Goal: Register for event/course

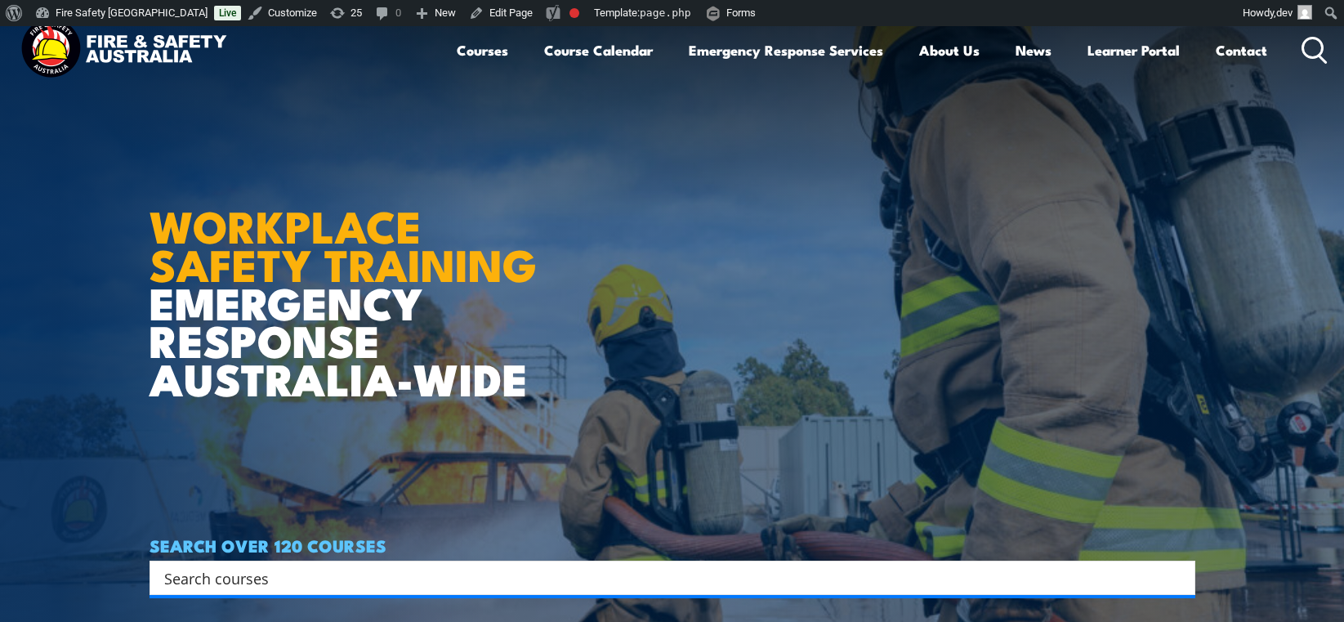
click at [264, 243] on strong "WORKPLACE SAFETY TRAINING" at bounding box center [343, 243] width 387 height 106
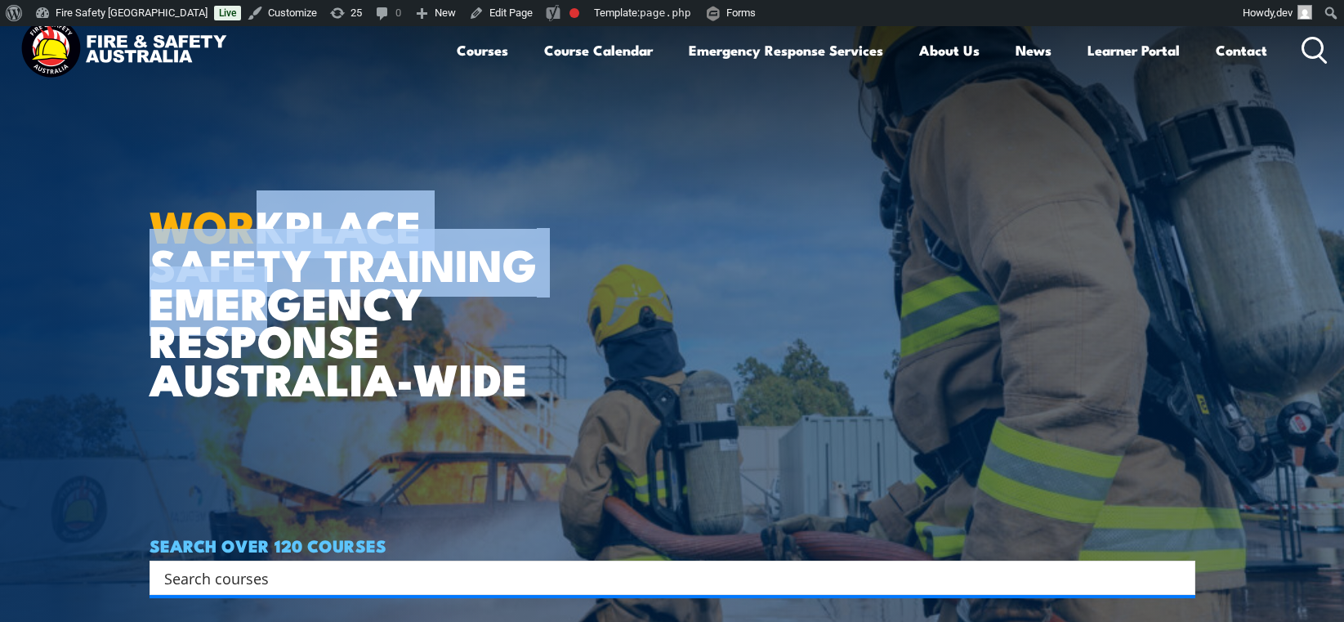
drag, startPoint x: 251, startPoint y: 221, endPoint x: 250, endPoint y: 304, distance: 82.5
click at [250, 304] on h1 "WORKPLACE SAFETY TRAINING EMERGENCY RESPONSE AUSTRALIA-WIDE" at bounding box center [350, 281] width 400 height 232
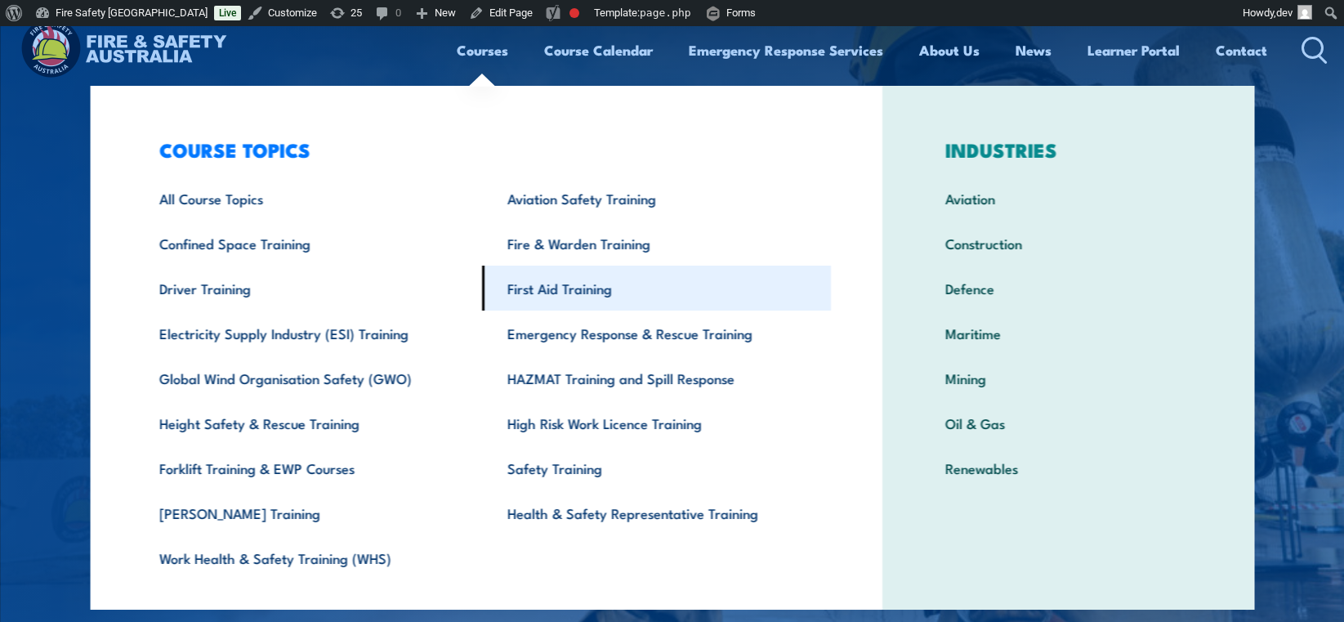
click at [542, 293] on link "First Aid Training" at bounding box center [656, 288] width 349 height 45
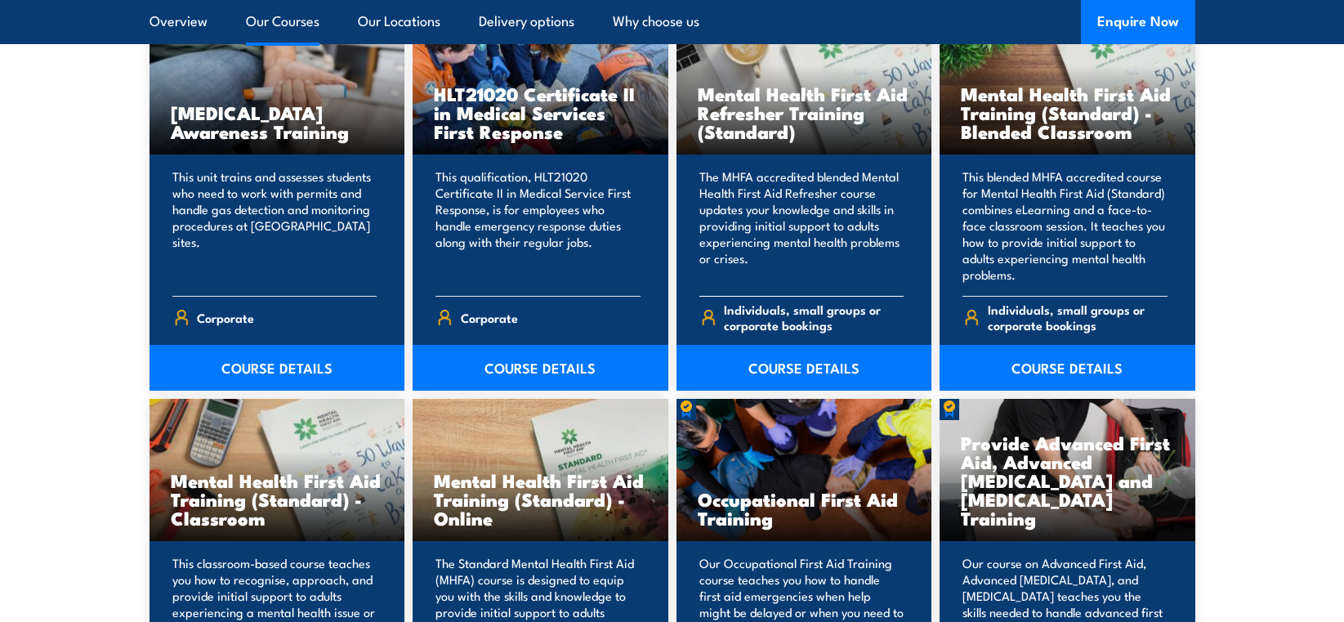
scroll to position [1404, 0]
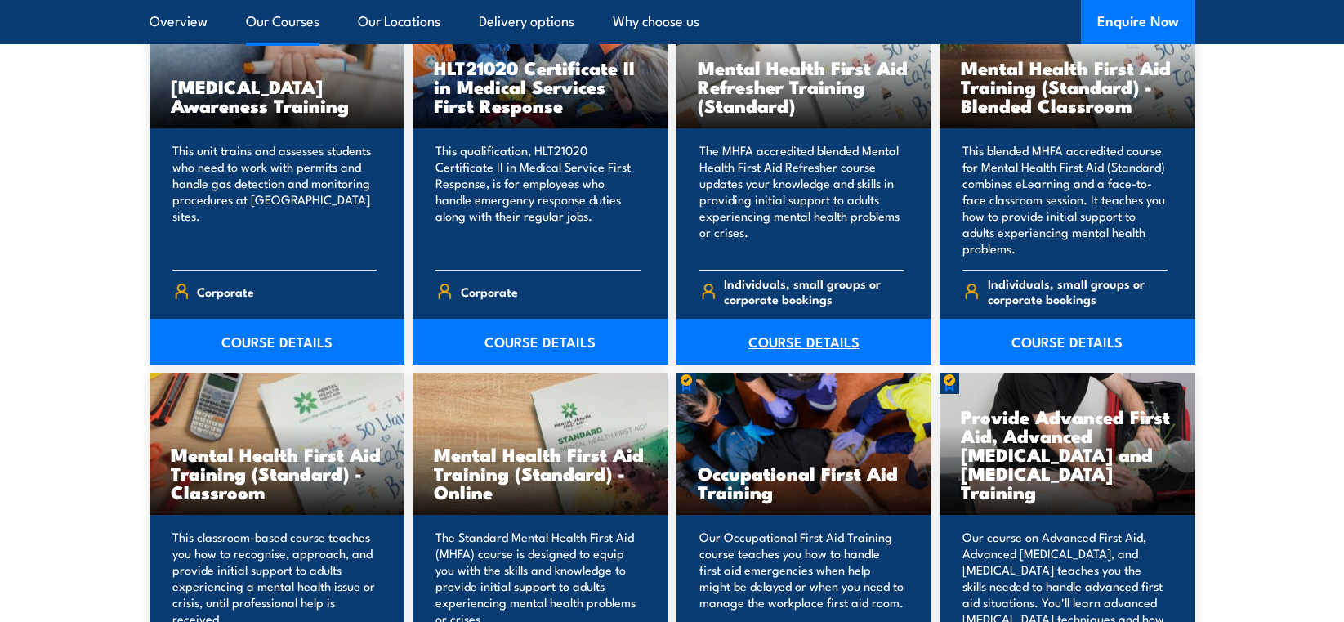
click at [805, 344] on link "COURSE DETAILS" at bounding box center [805, 342] width 256 height 46
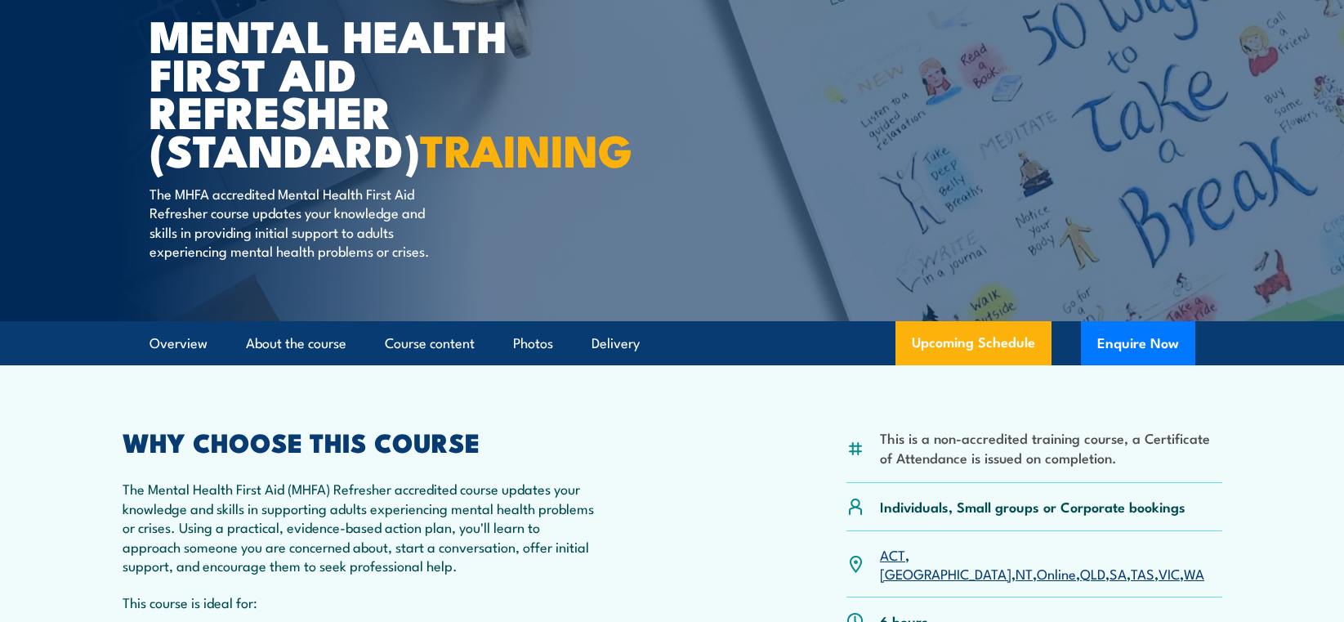
scroll to position [178, 0]
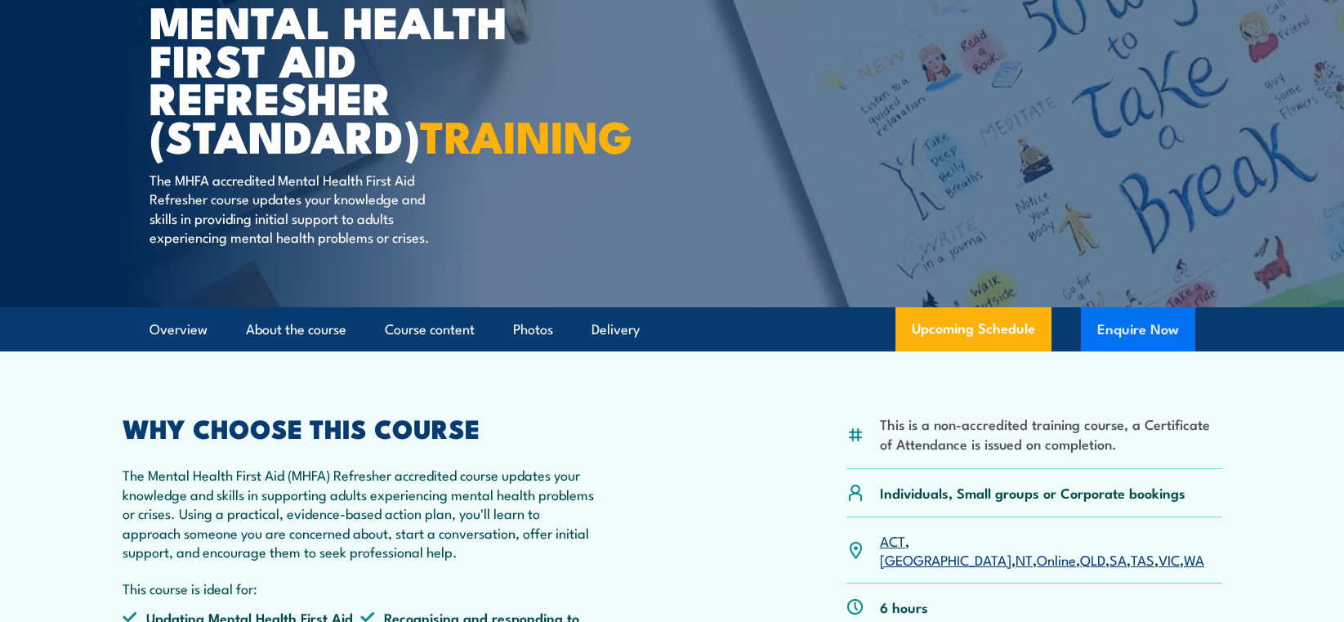
click at [1118, 351] on button "Enquire Now" at bounding box center [1138, 329] width 114 height 44
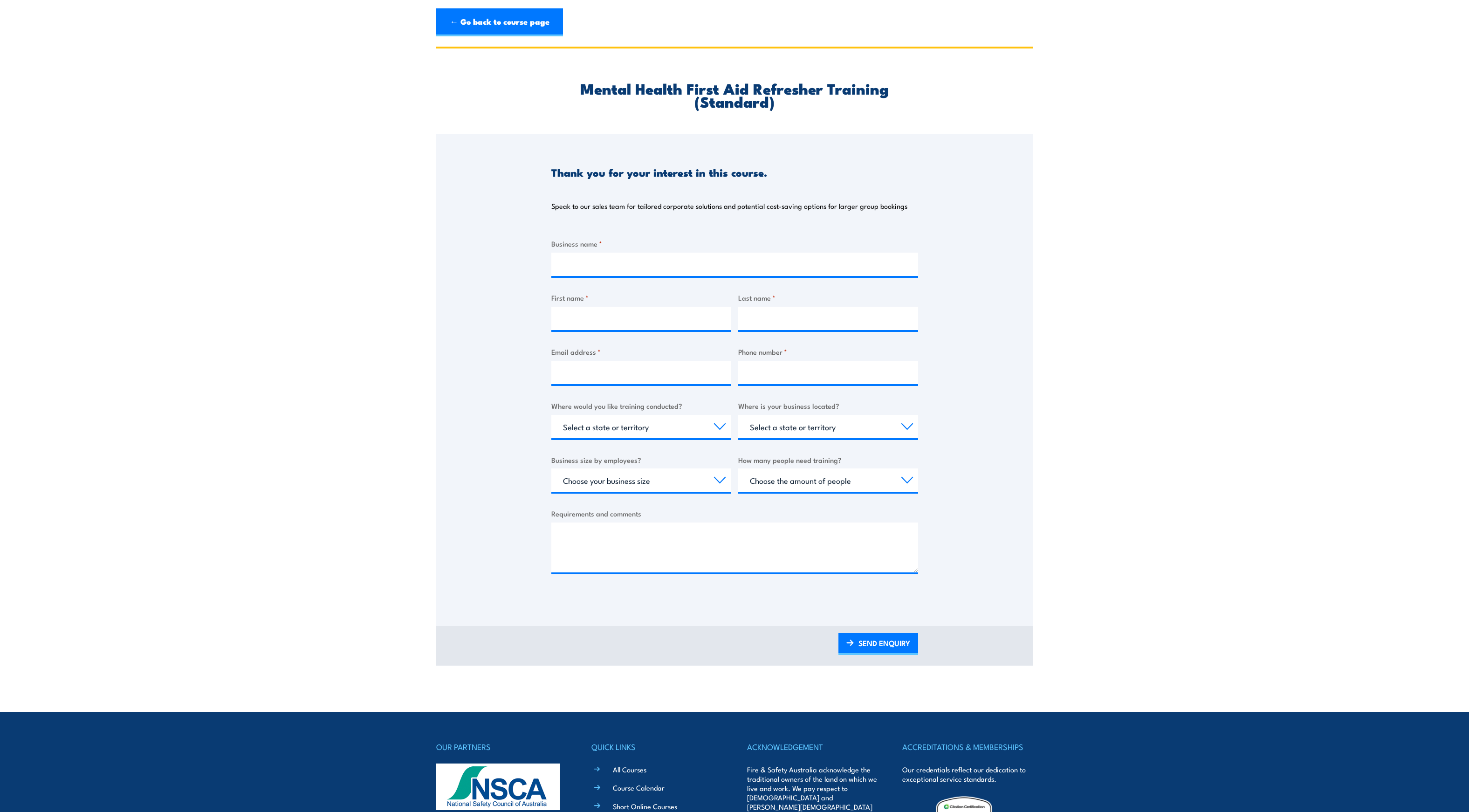
scroll to position [2, 0]
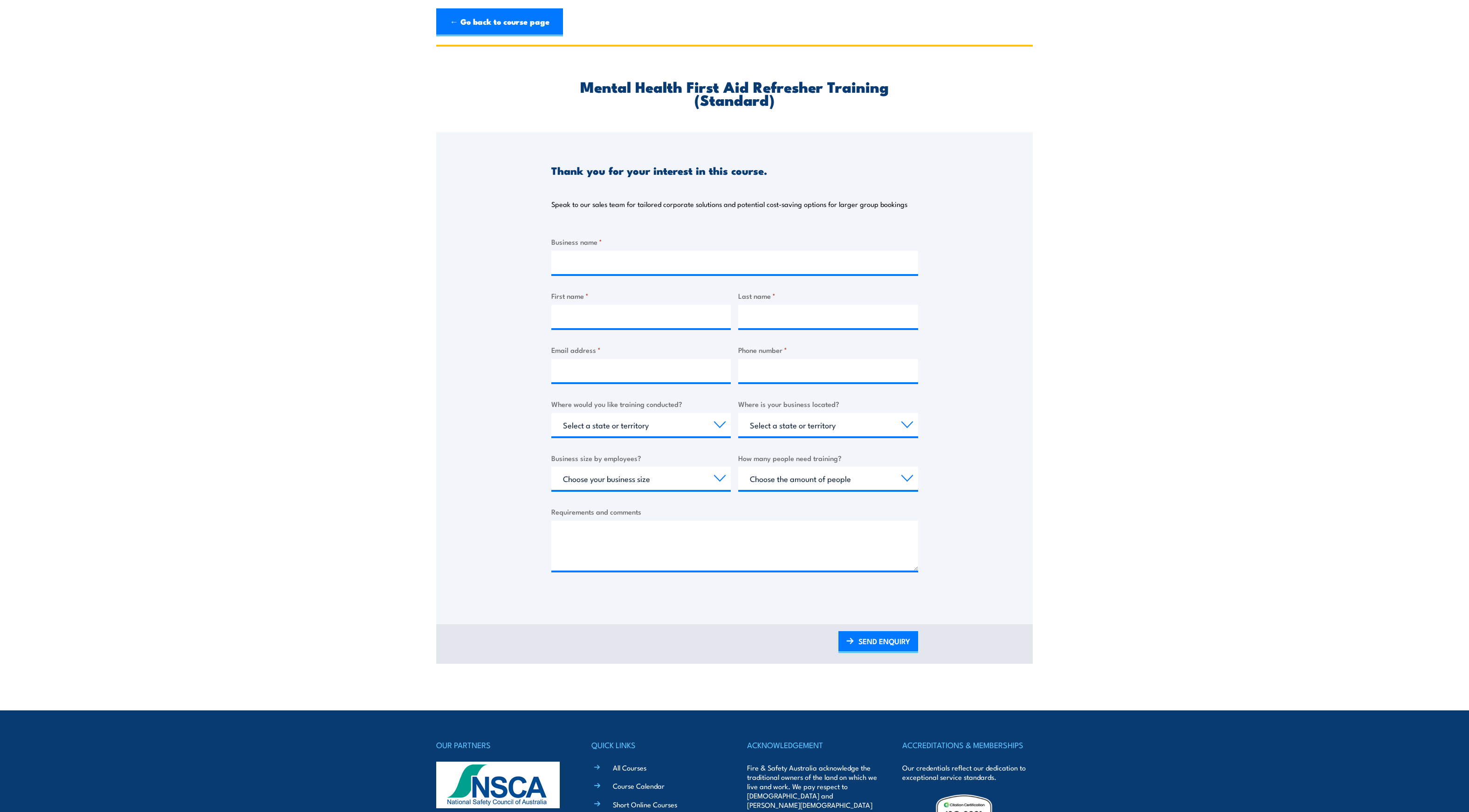
click at [323, 261] on section "Mental Health First Aid Refresher Training (Standard) Thank you for your intere…" at bounding box center [734, 354] width 1469 height 619
